Goal: Navigation & Orientation: Find specific page/section

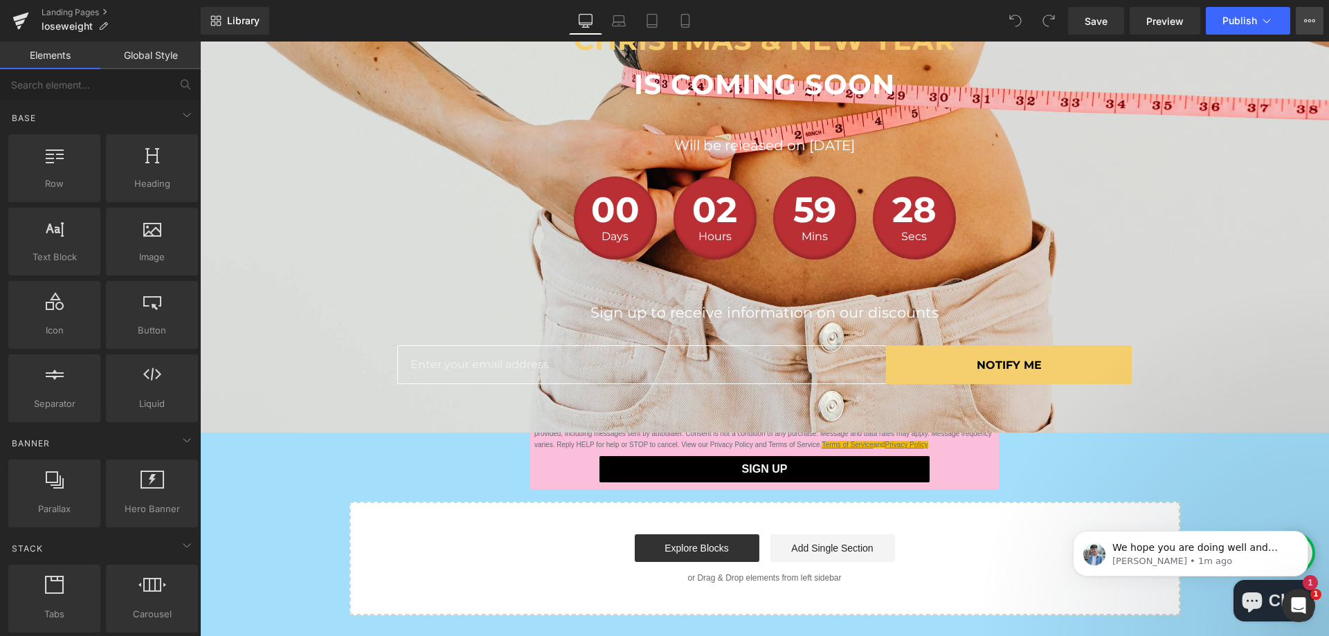
click at [1312, 22] on icon at bounding box center [1309, 20] width 11 height 11
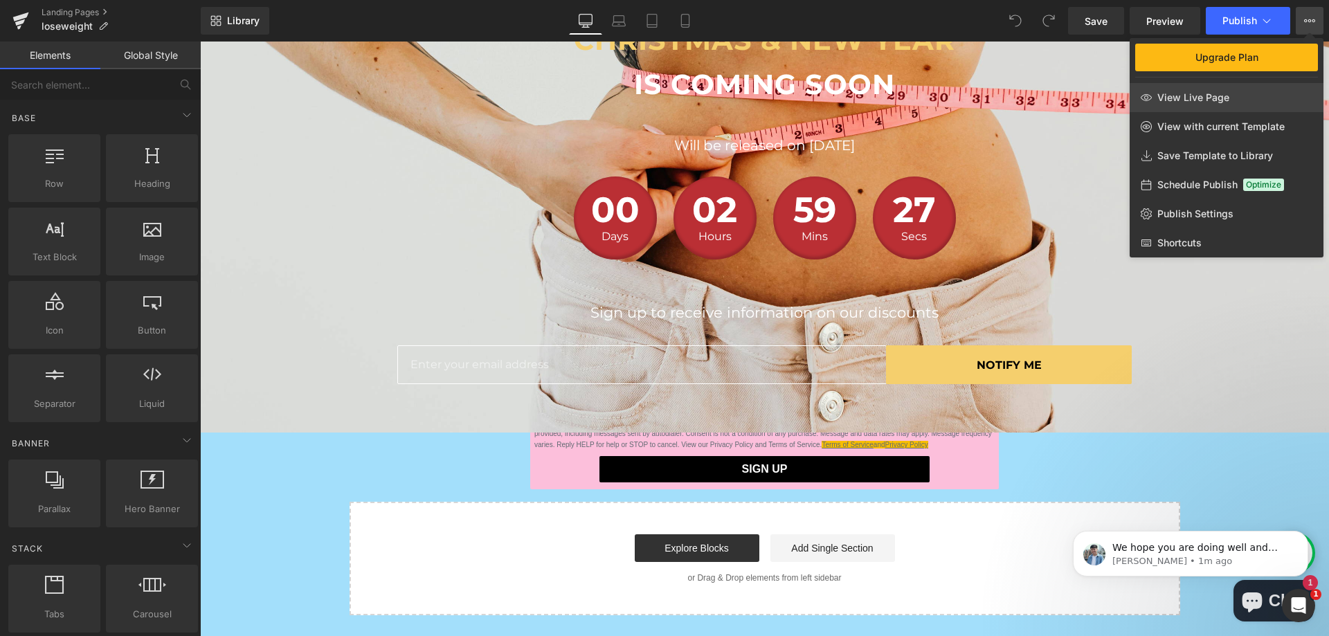
click at [1208, 93] on span "View Live Page" at bounding box center [1194, 97] width 72 height 12
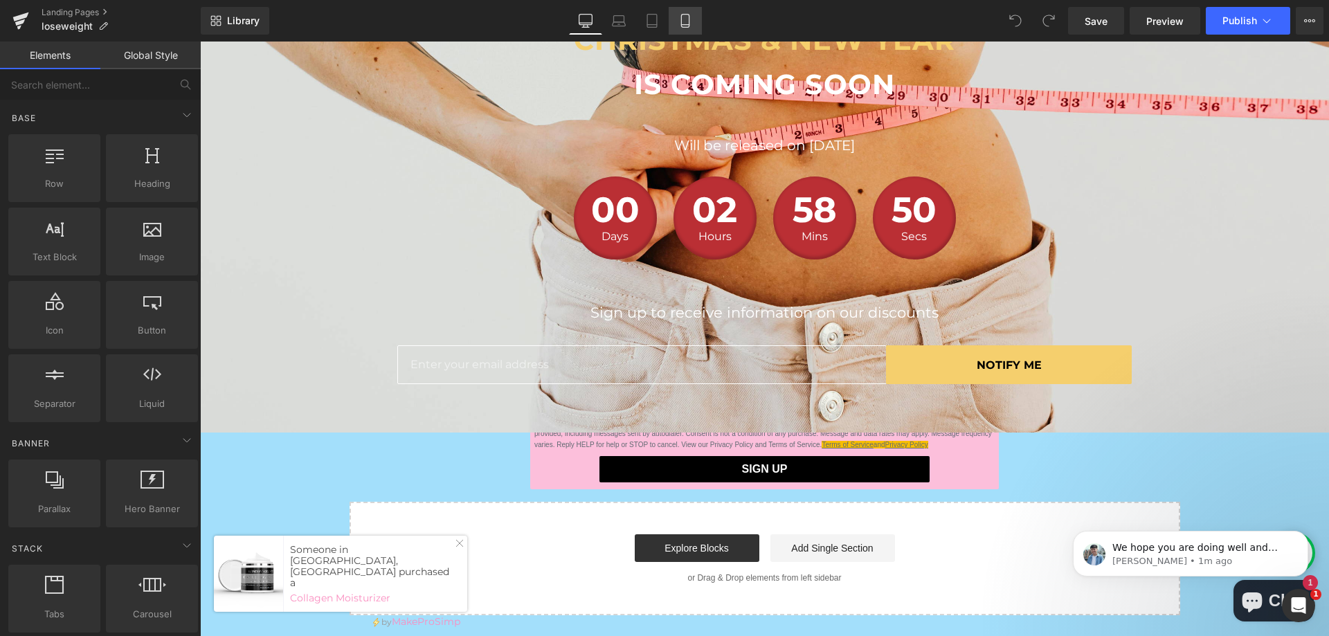
click at [670, 18] on link "Mobile" at bounding box center [685, 21] width 33 height 28
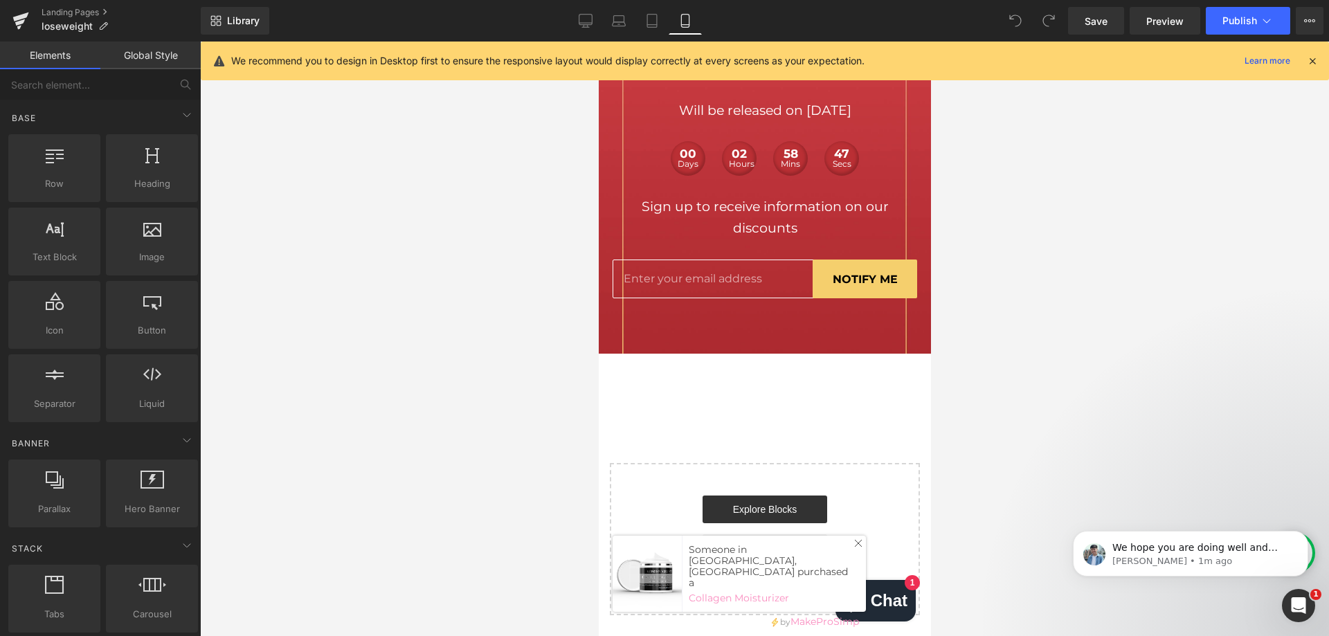
click at [858, 548] on icon "Close Icon" at bounding box center [858, 543] width 8 height 8
click at [566, 24] on div "Library Mobile Desktop Laptop Tablet Mobile Save Preview Publish Scheduled Upgr…" at bounding box center [765, 21] width 1128 height 28
click at [578, 24] on link "Desktop" at bounding box center [585, 21] width 33 height 28
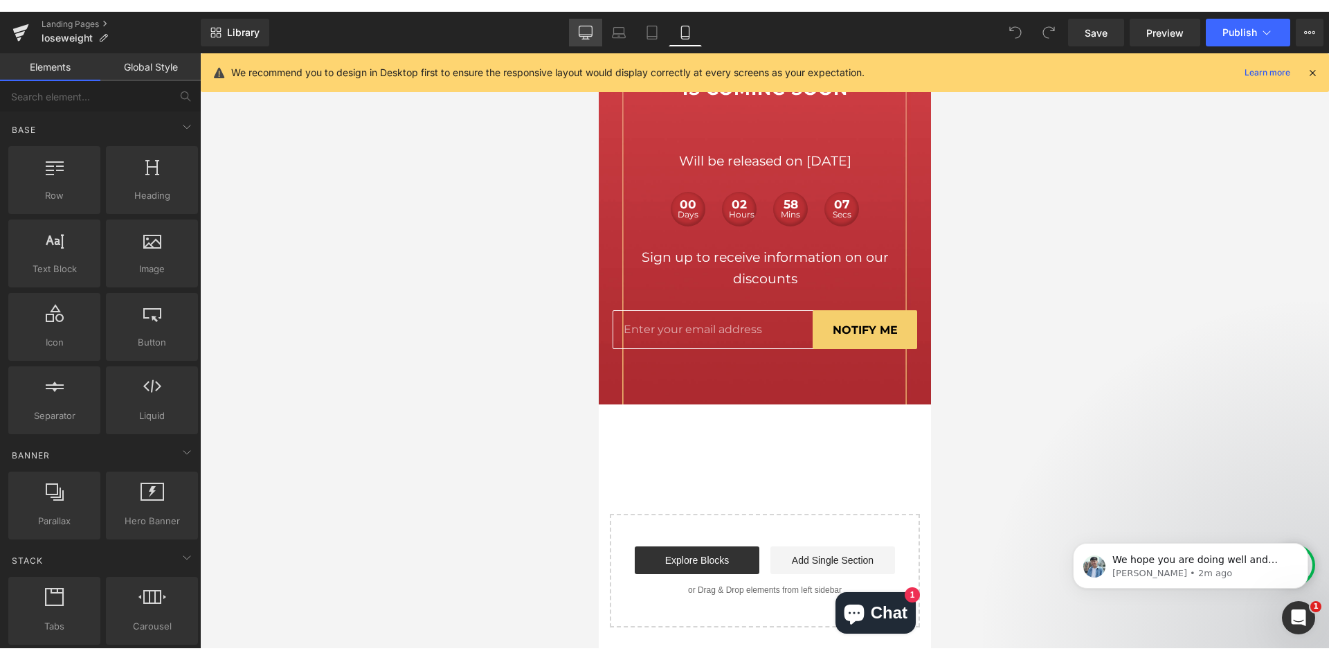
scroll to position [280, 0]
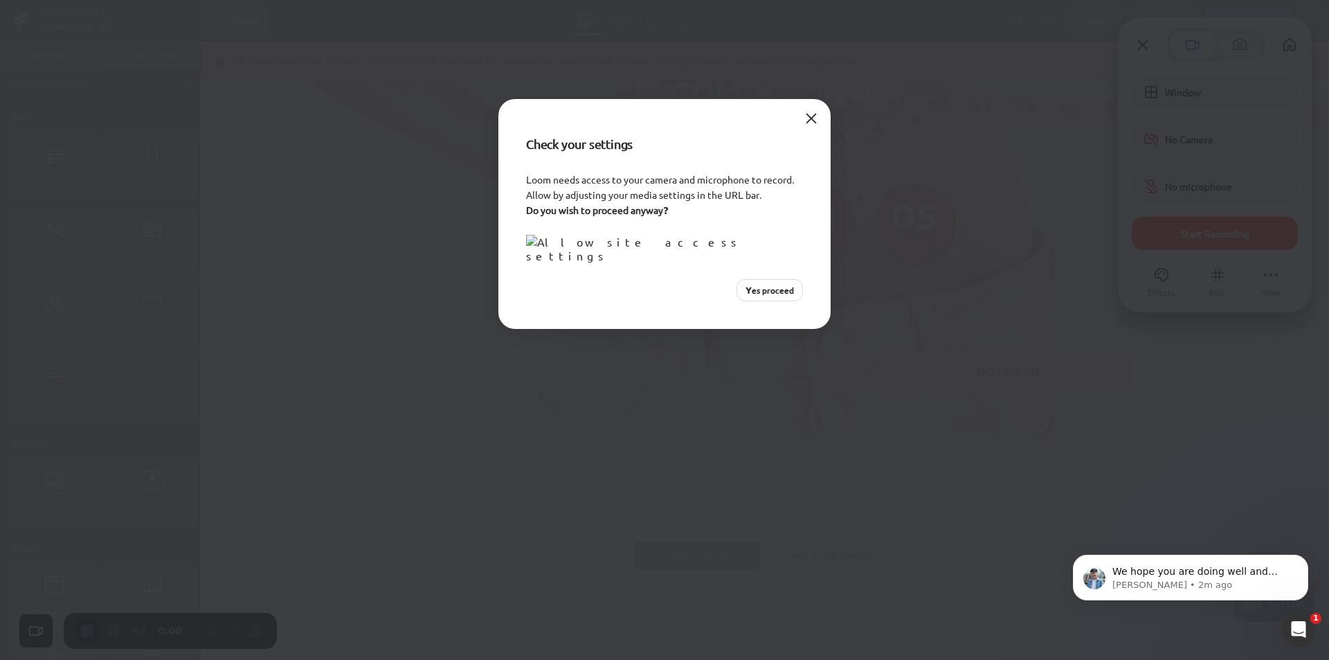
click at [780, 301] on div "Loom needs access to your camera and microphone to record. Allow by adjusting y…" at bounding box center [664, 236] width 277 height 129
click at [773, 296] on span "Yes proceed" at bounding box center [770, 290] width 48 height 12
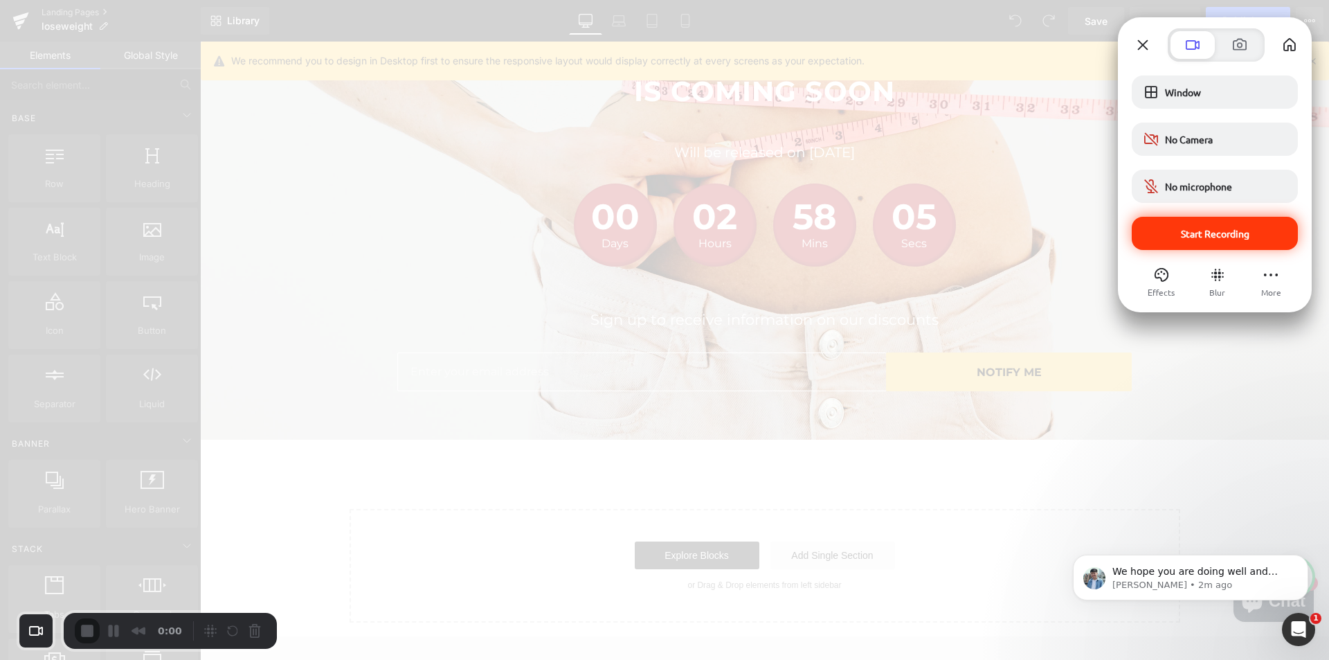
click at [1183, 231] on span "Start Recording" at bounding box center [1215, 233] width 69 height 12
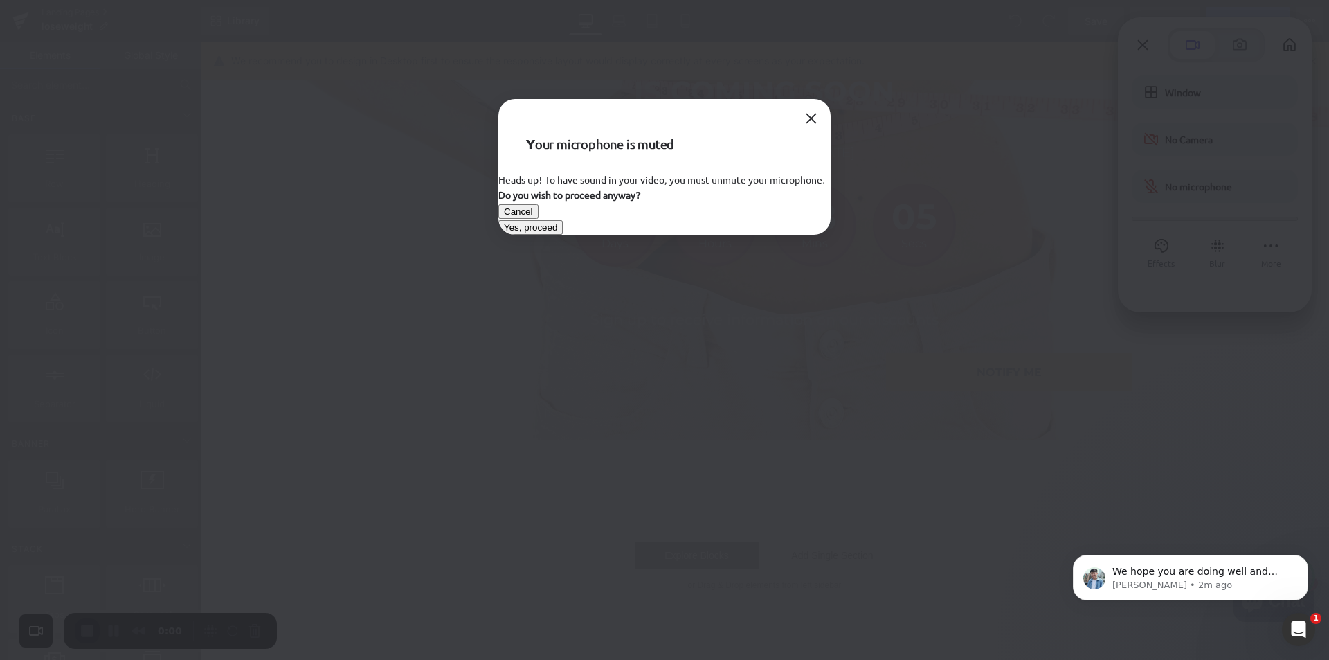
click at [557, 233] on span "Yes, proceed" at bounding box center [530, 227] width 53 height 10
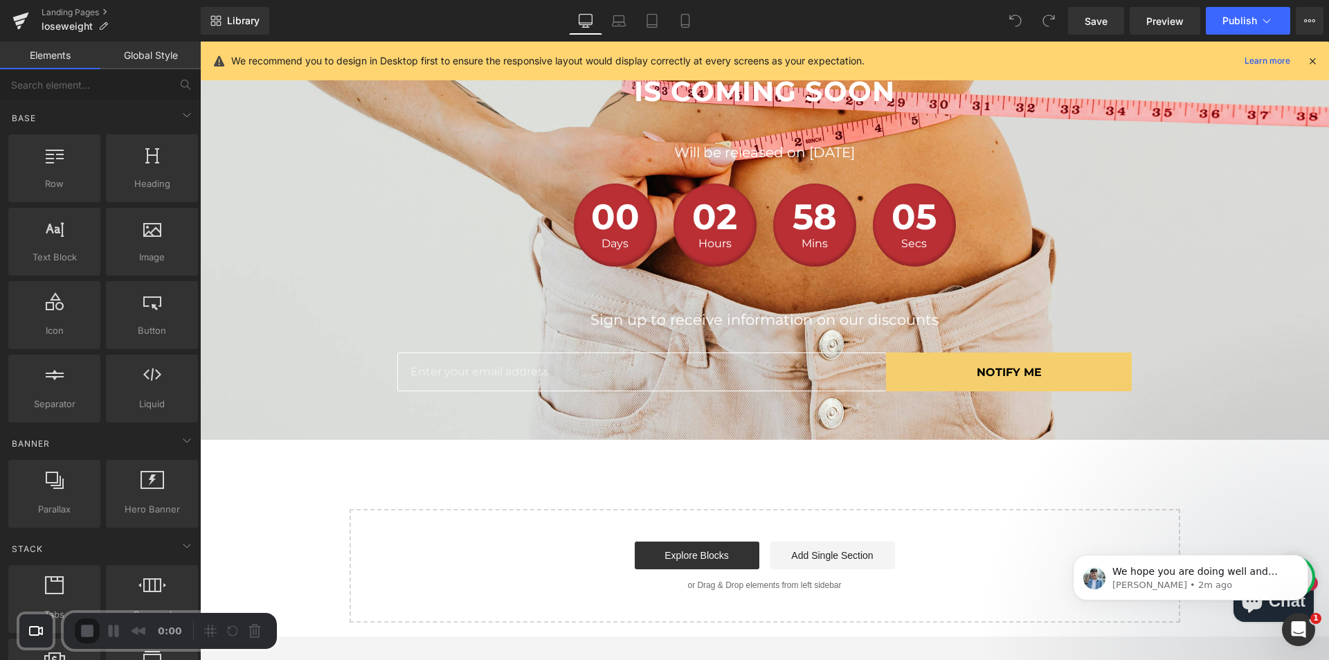
click at [1312, 60] on icon at bounding box center [1312, 61] width 12 height 12
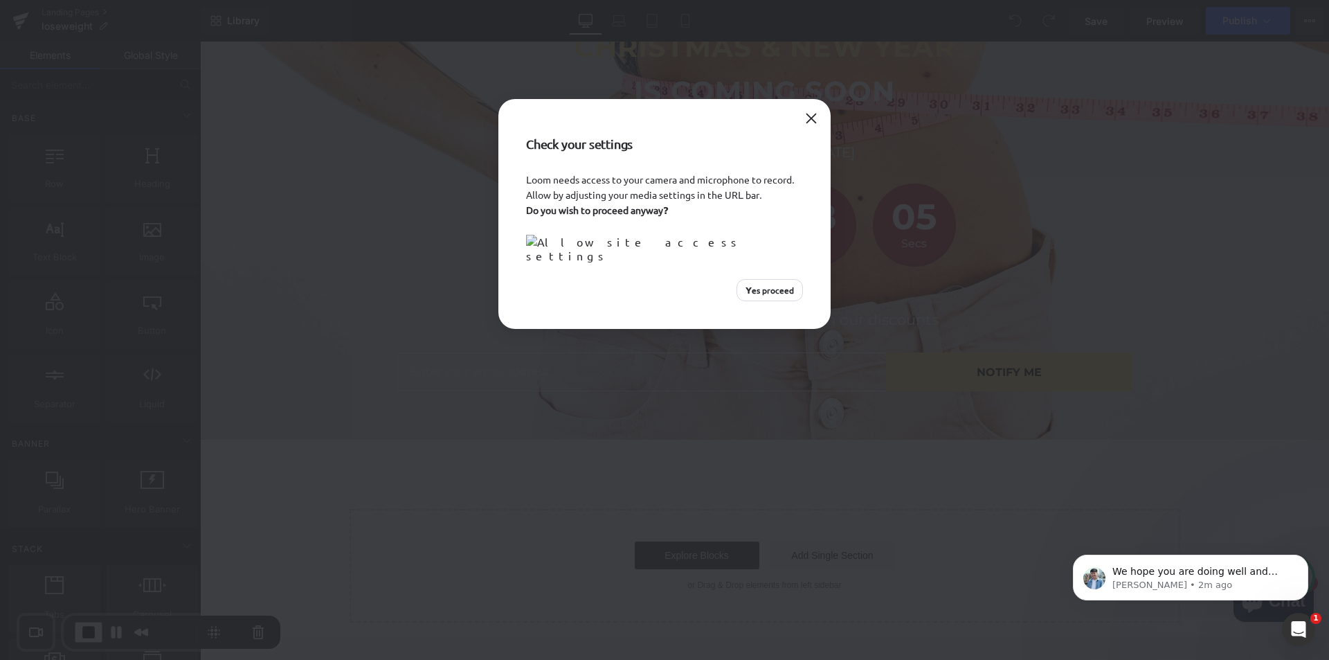
click at [1313, 28] on div "Check your settings Loom needs access to your camera and microphone to record. …" at bounding box center [664, 330] width 1329 height 660
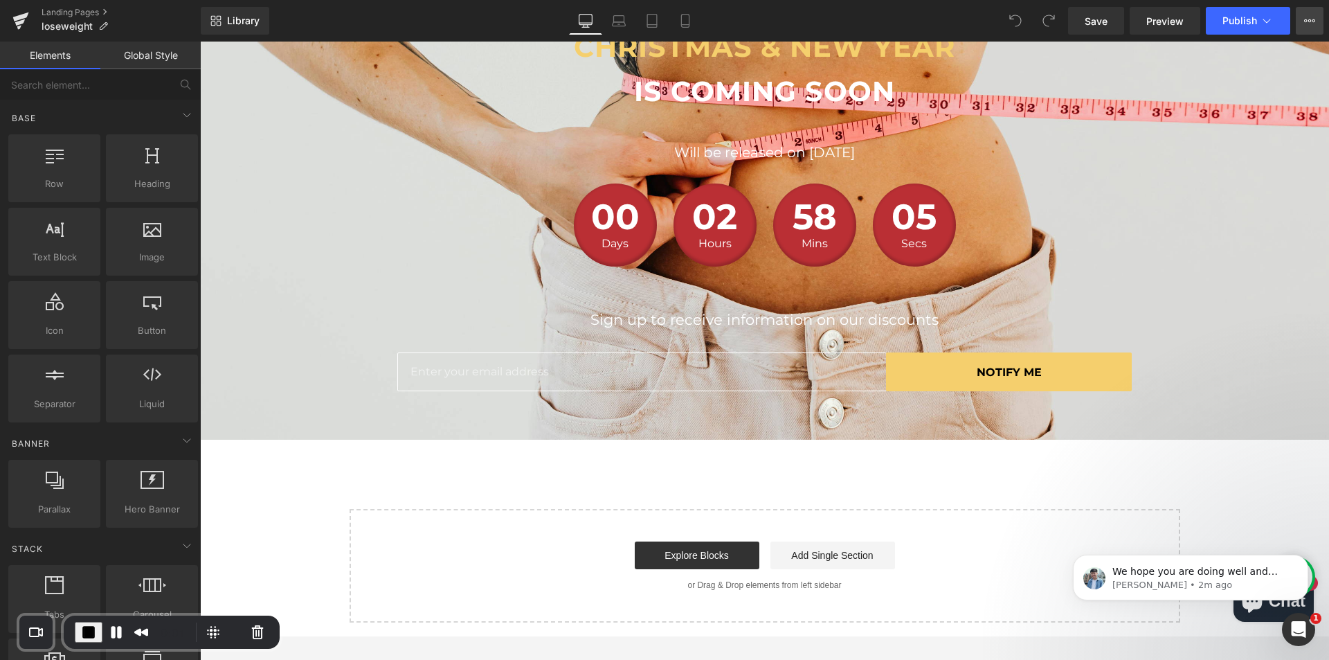
click at [1302, 22] on button "Upgrade Plan View Live Page View with current Template Save Template to Library…" at bounding box center [1310, 21] width 28 height 28
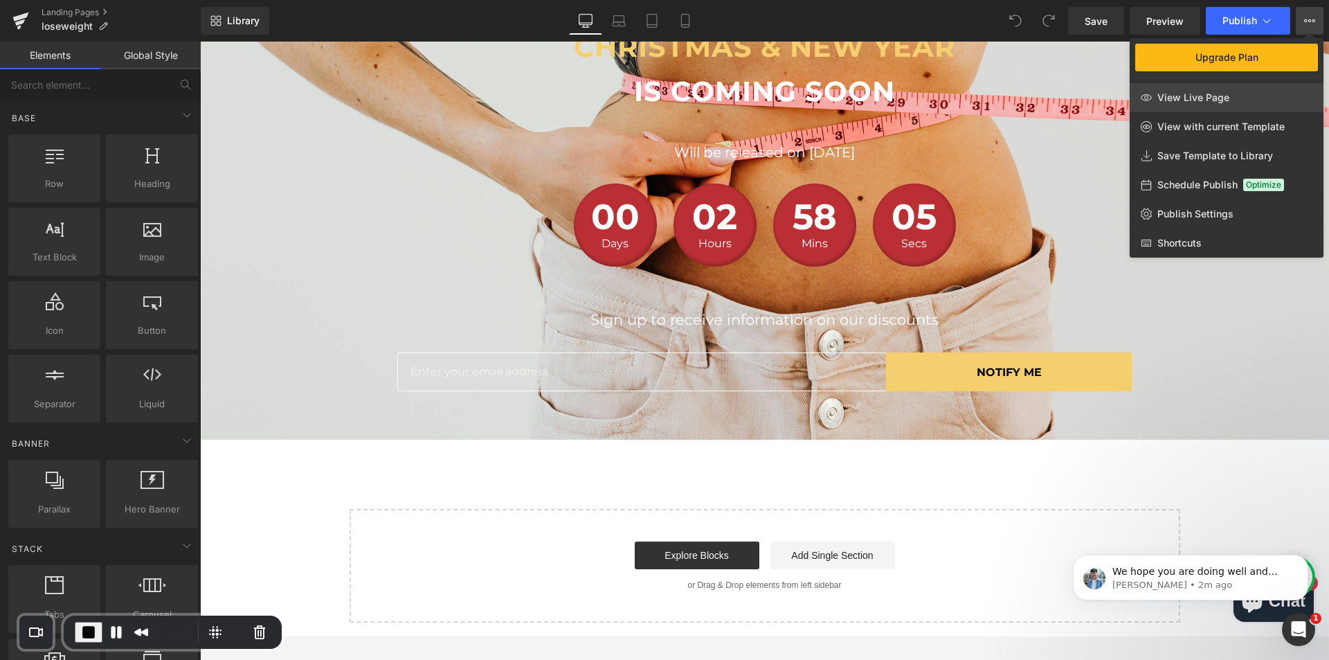
click at [1204, 89] on link "View Live Page" at bounding box center [1227, 97] width 194 height 29
